Goal: Task Accomplishment & Management: Complete application form

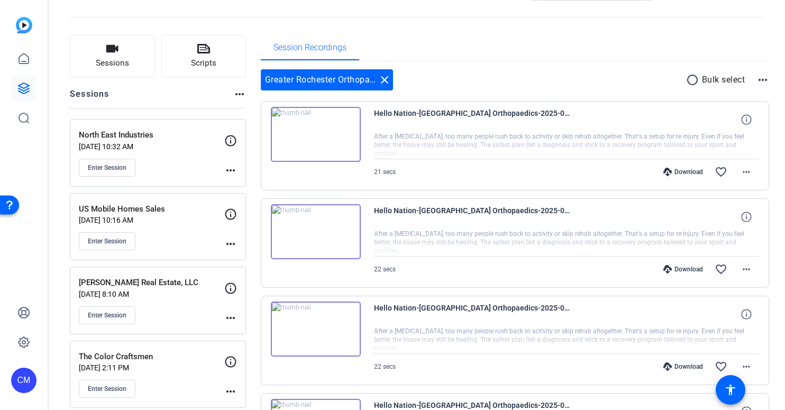
scroll to position [54, 0]
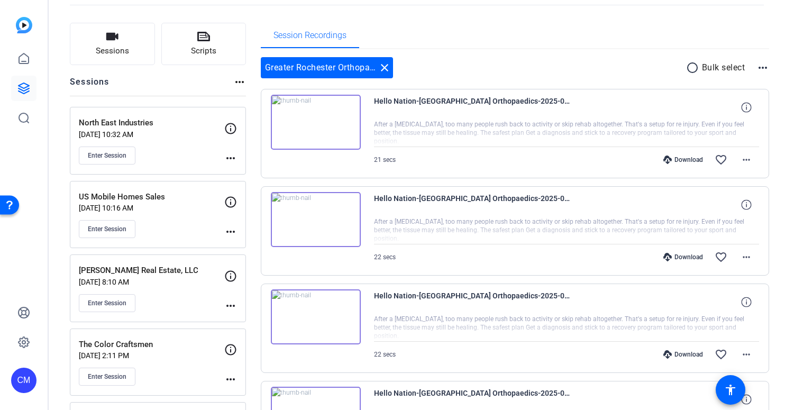
click at [183, 153] on div "Enter Session" at bounding box center [151, 156] width 145 height 18
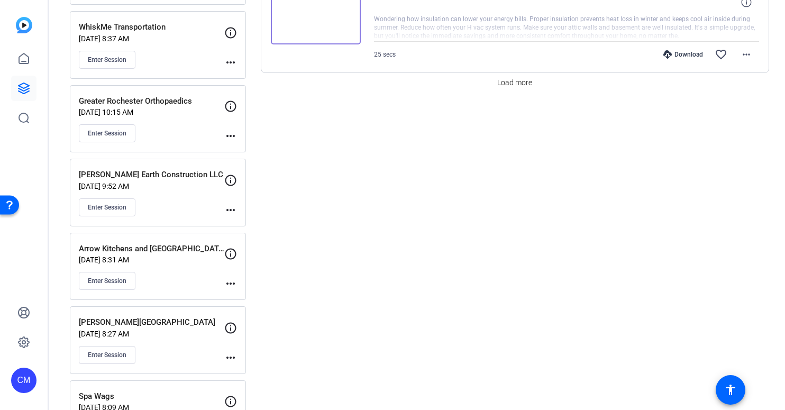
scroll to position [1010, 0]
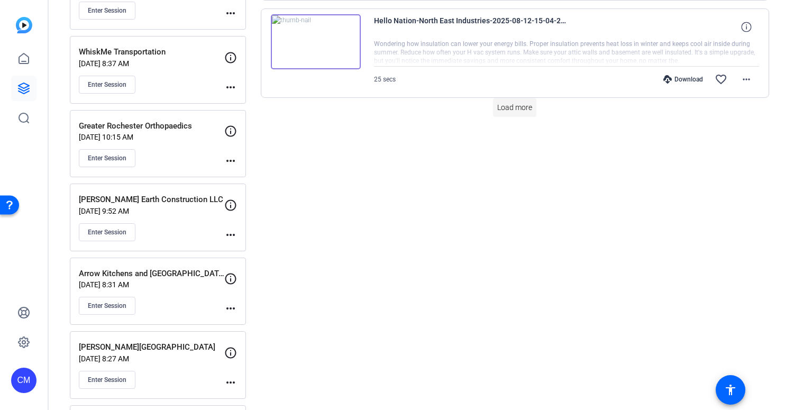
click at [514, 108] on span "Load more" at bounding box center [514, 107] width 35 height 11
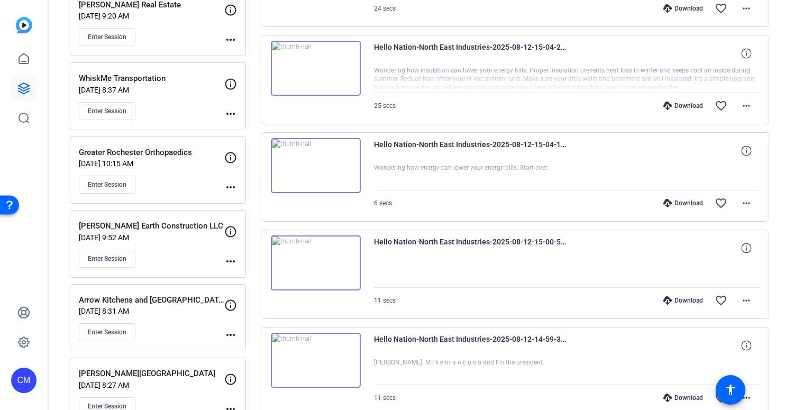
scroll to position [985, 0]
click at [674, 397] on div "Download" at bounding box center [683, 397] width 50 height 8
click at [681, 299] on div "Download" at bounding box center [683, 299] width 50 height 8
click at [682, 202] on div "Download" at bounding box center [683, 202] width 50 height 8
click at [684, 103] on div "Download" at bounding box center [683, 105] width 50 height 8
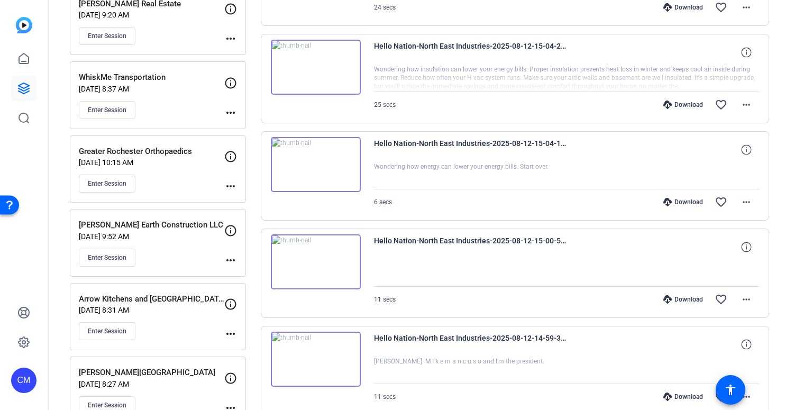
click at [681, 8] on div "Download" at bounding box center [683, 7] width 50 height 8
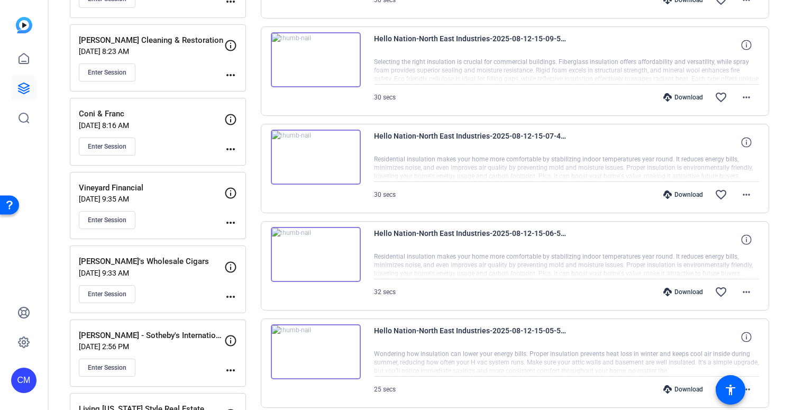
scroll to position [505, 0]
click at [671, 390] on div "Download" at bounding box center [683, 390] width 50 height 8
click at [686, 293] on div "Download" at bounding box center [683, 293] width 50 height 8
click at [684, 194] on div "Download" at bounding box center [683, 196] width 50 height 8
click at [677, 97] on div "Download" at bounding box center [683, 98] width 50 height 8
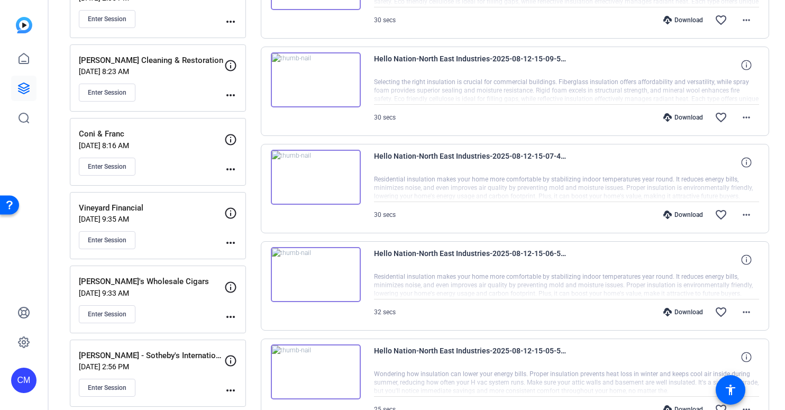
scroll to position [485, 0]
click at [677, 19] on div "Download" at bounding box center [683, 20] width 50 height 8
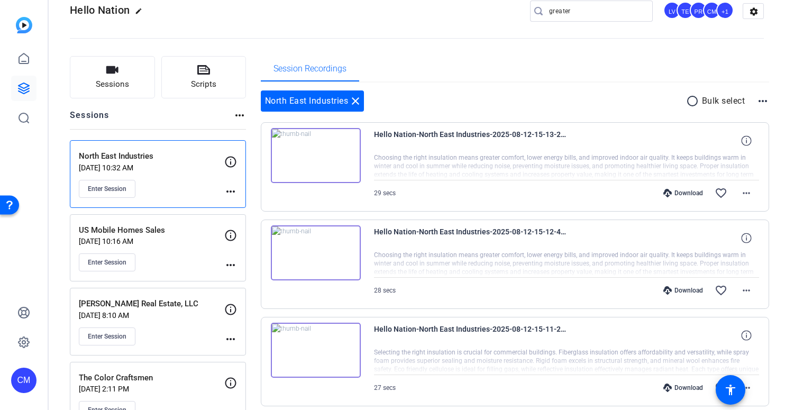
scroll to position [16, 0]
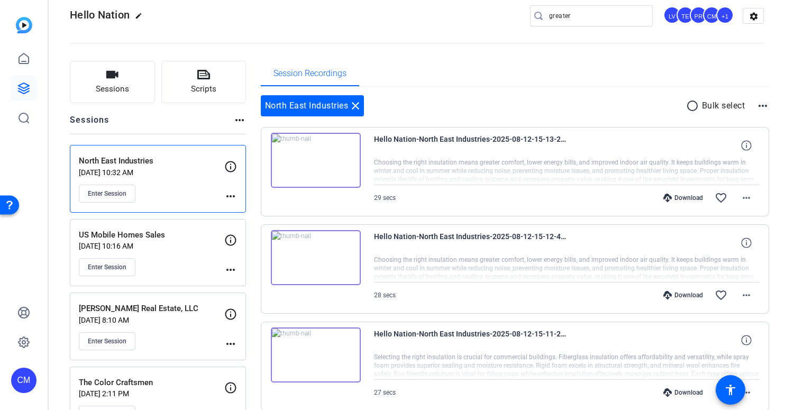
click at [671, 391] on div "Download" at bounding box center [683, 392] width 50 height 8
click at [682, 295] on div "Download" at bounding box center [683, 295] width 50 height 8
click at [684, 195] on div "Download" at bounding box center [683, 198] width 50 height 8
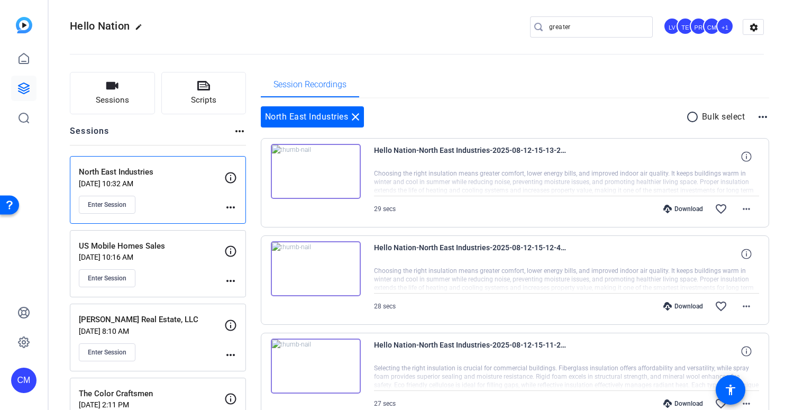
scroll to position [0, 0]
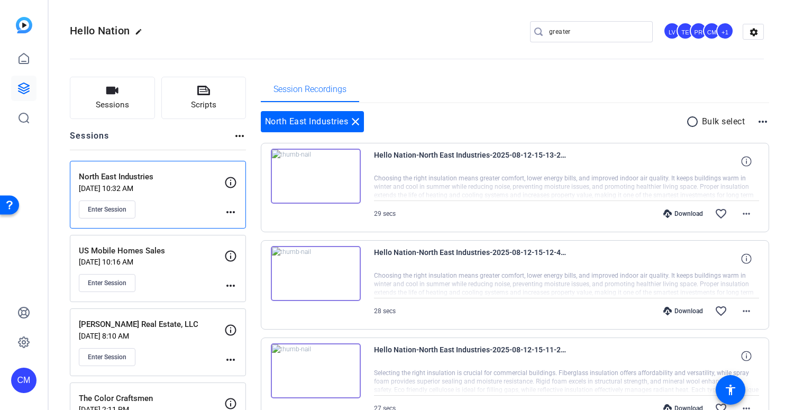
click at [579, 26] on input "greater" at bounding box center [596, 31] width 95 height 13
drag, startPoint x: 579, startPoint y: 26, endPoint x: 495, endPoint y: 30, distance: 83.7
click at [495, 31] on div "Hello Nation edit greater LV TE PR CM +1 settings" at bounding box center [417, 32] width 694 height 16
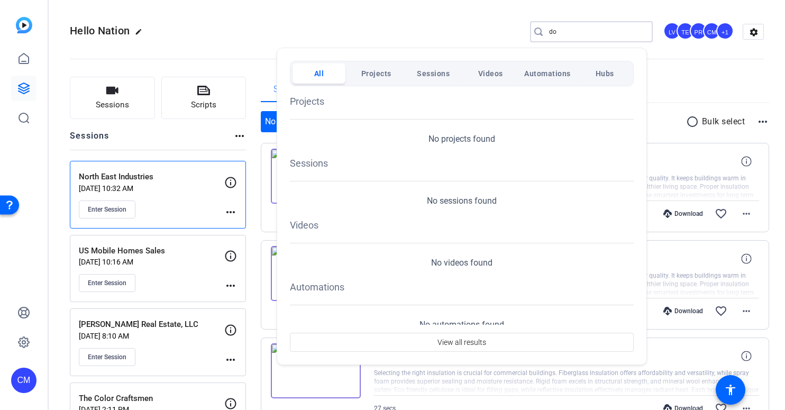
type input "d"
click at [115, 105] on div at bounding box center [392, 205] width 785 height 410
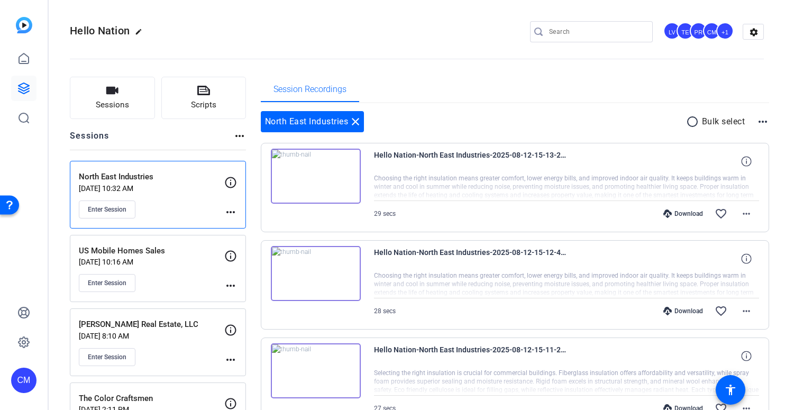
click at [115, 105] on span "Sessions" at bounding box center [112, 105] width 33 height 12
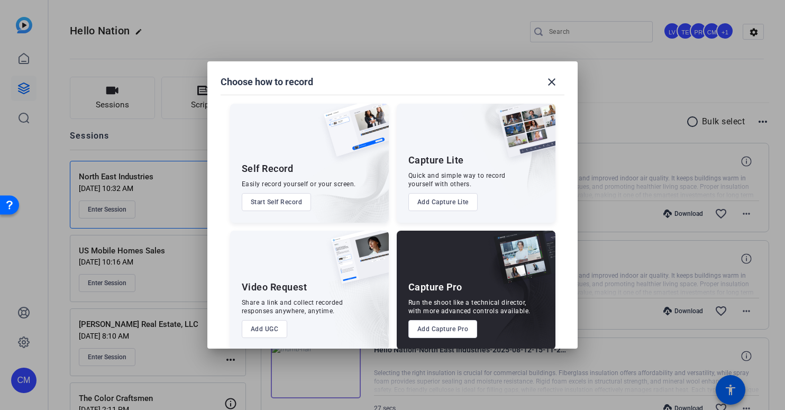
click at [452, 328] on button "Add Capture Pro" at bounding box center [442, 329] width 69 height 18
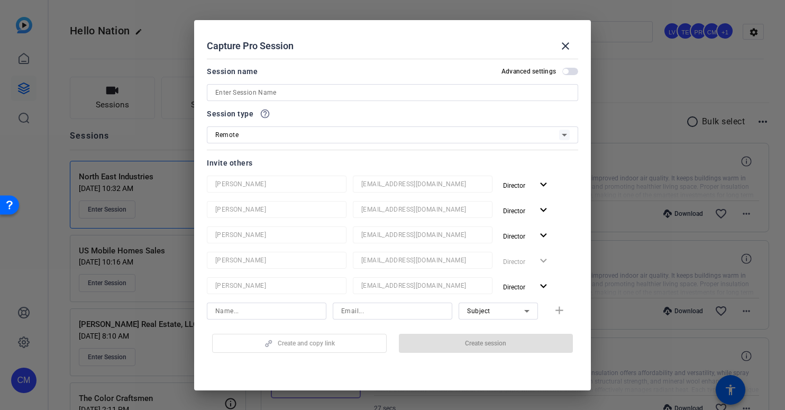
click at [425, 91] on input at bounding box center [392, 92] width 354 height 13
paste input "Double J Animal Hospital"
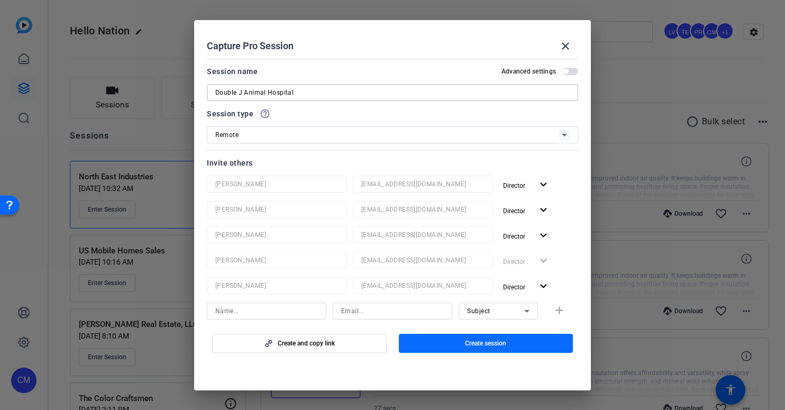
type input "Double J Animal Hospital"
click at [470, 343] on span "Create session" at bounding box center [485, 343] width 41 height 8
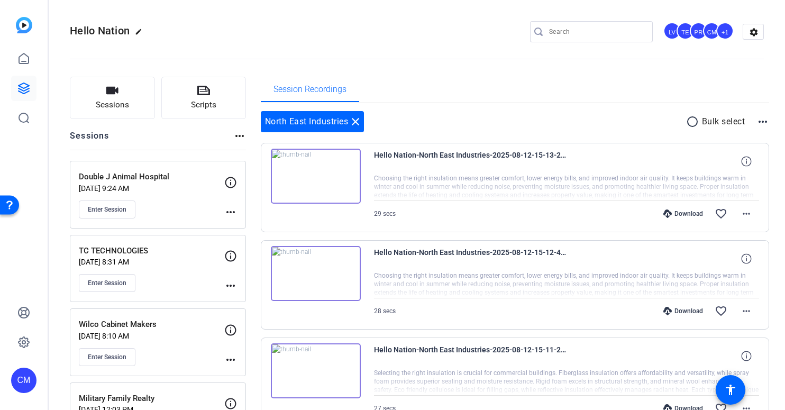
click at [234, 212] on mat-icon "more_horiz" at bounding box center [230, 212] width 13 height 13
click at [242, 221] on span "Edit Session" at bounding box center [257, 227] width 48 height 13
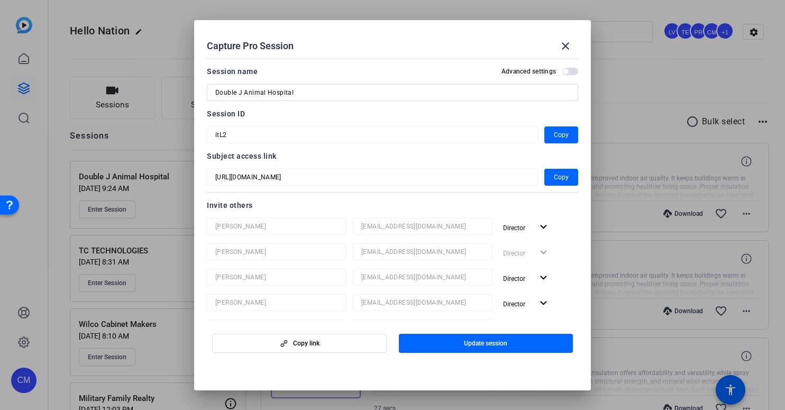
click at [183, 141] on div "Capture Pro Session close Session name Advanced settings Double J Animal Hospit…" at bounding box center [392, 205] width 785 height 410
click at [203, 130] on mat-dialog-content "Session name Advanced settings Double J Animal Hospital Session ID itL2 Copy Su…" at bounding box center [392, 187] width 397 height 267
click at [172, 70] on div at bounding box center [392, 205] width 785 height 410
